Goal: Task Accomplishment & Management: Use online tool/utility

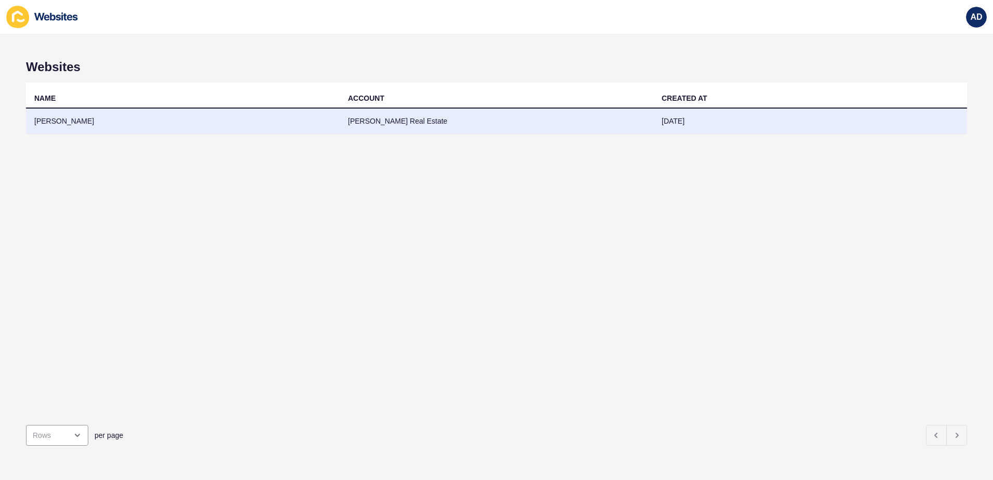
click at [62, 128] on td "[PERSON_NAME]" at bounding box center [183, 121] width 314 height 25
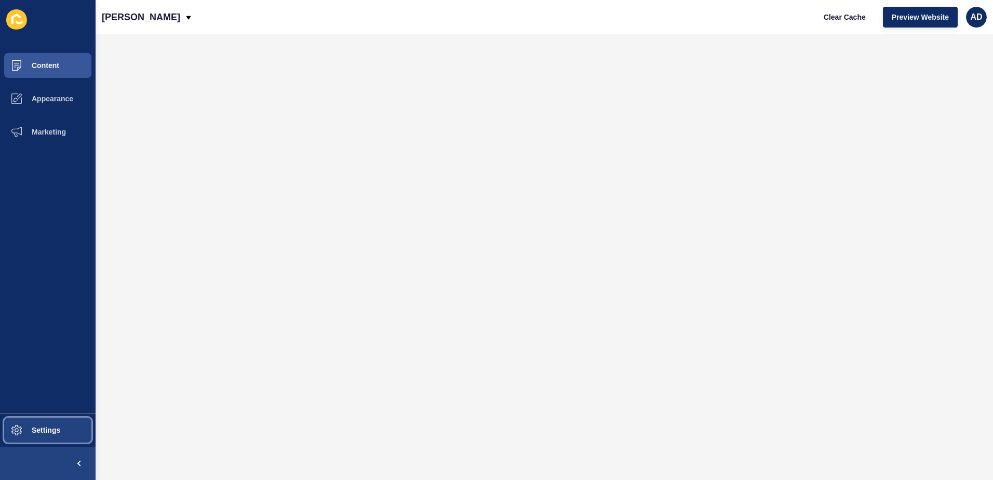
click at [39, 433] on span "Settings" at bounding box center [29, 430] width 62 height 8
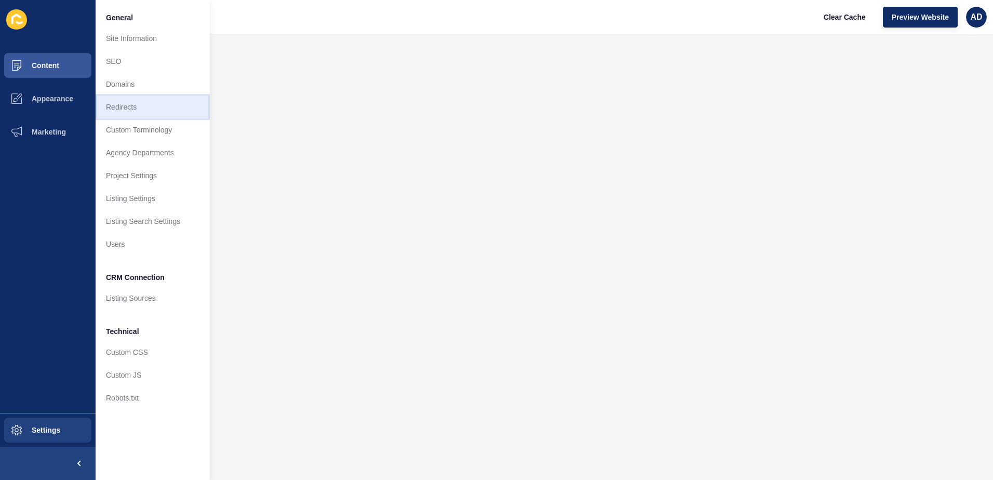
click at [133, 106] on link "Redirects" at bounding box center [153, 107] width 114 height 23
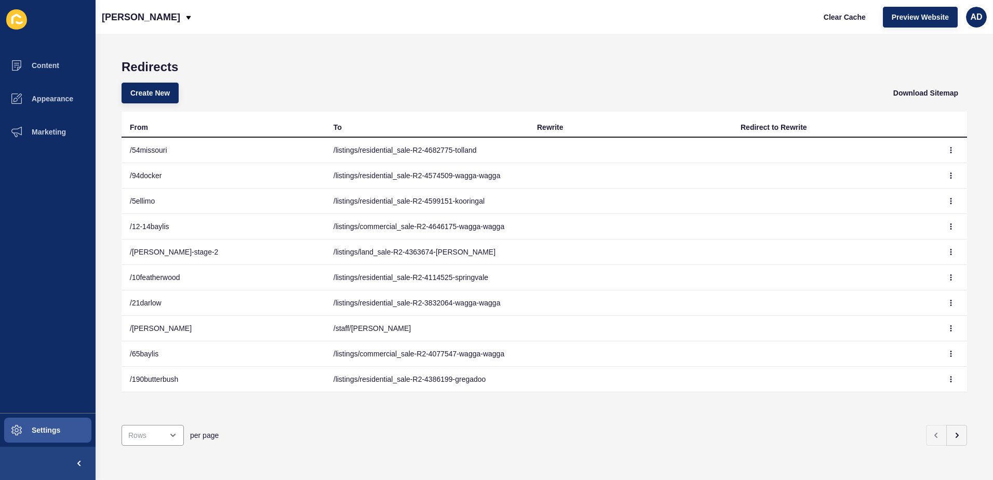
click at [153, 104] on div "Create New Download Sitemap" at bounding box center [543, 92] width 845 height 37
click at [144, 89] on span "Create New" at bounding box center [149, 93] width 39 height 10
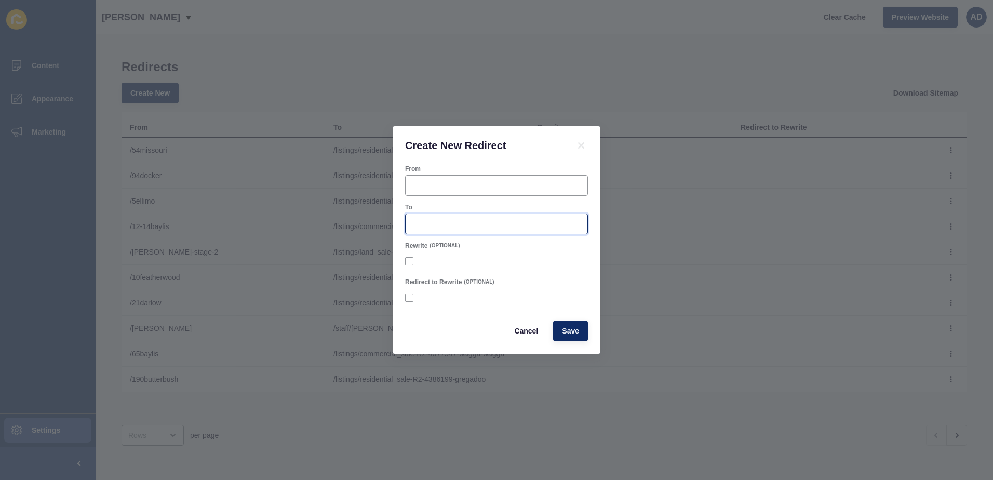
click at [424, 225] on input "To" at bounding box center [496, 224] width 169 height 10
paste input "[URL][DOMAIN_NAME]"
click at [423, 180] on div at bounding box center [496, 185] width 183 height 21
click at [487, 223] on input "[URL][DOMAIN_NAME]" at bounding box center [496, 224] width 169 height 10
drag, startPoint x: 478, startPoint y: 223, endPoint x: 366, endPoint y: 225, distance: 112.1
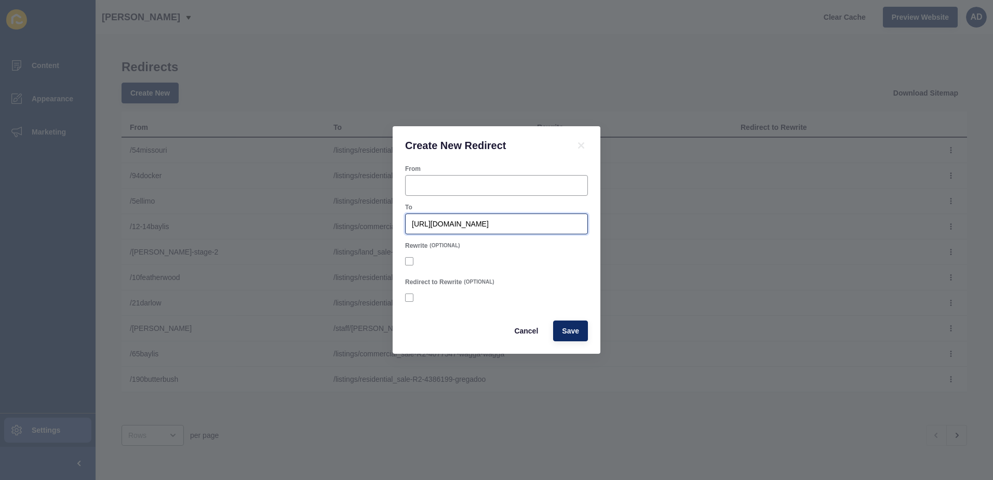
click at [366, 225] on div "Create New Redirect From To [URL][DOMAIN_NAME] Rewrite (OPTIONAL) Redirect to R…" at bounding box center [496, 240] width 993 height 480
type input "/listings/residential_sale-R2-4738107-[GEOGRAPHIC_DATA]"
click at [428, 182] on input "From" at bounding box center [496, 185] width 169 height 10
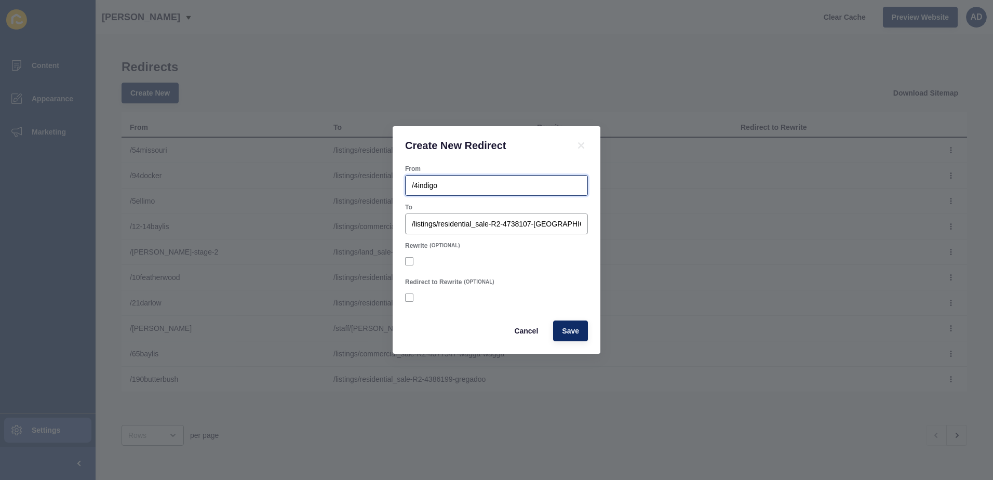
type input "/4indigo"
click at [569, 334] on span "Save" at bounding box center [570, 331] width 17 height 10
